Goal: Find specific page/section: Find specific page/section

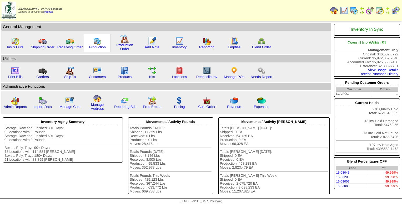
click at [98, 44] on img at bounding box center [97, 41] width 8 height 8
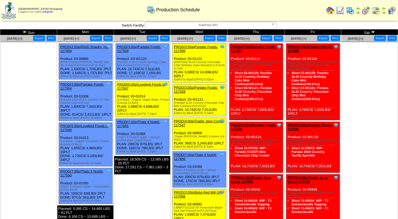
click at [181, 25] on span "FreeFrom (FF)" at bounding box center [208, 25] width 122 height 6
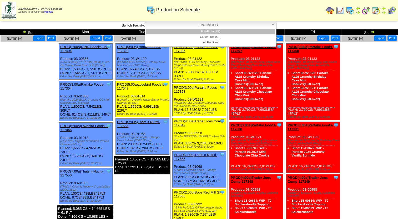
click at [184, 35] on li "GlutenFree (GF)" at bounding box center [210, 37] width 129 height 6
